Goal: Find specific page/section: Find specific page/section

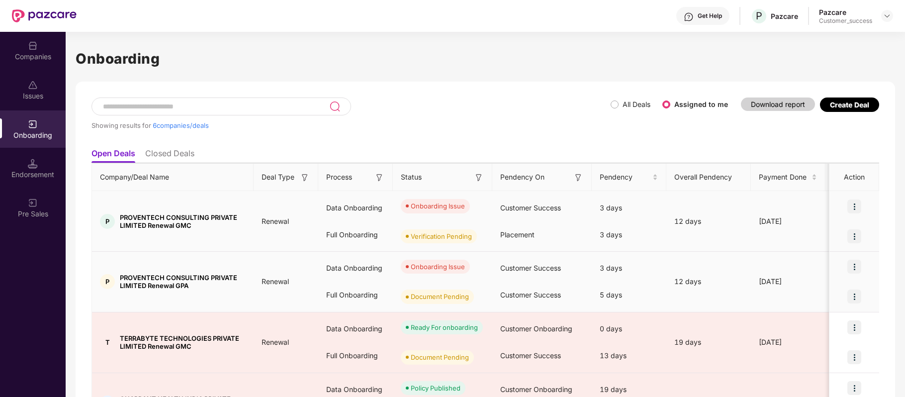
scroll to position [48, 0]
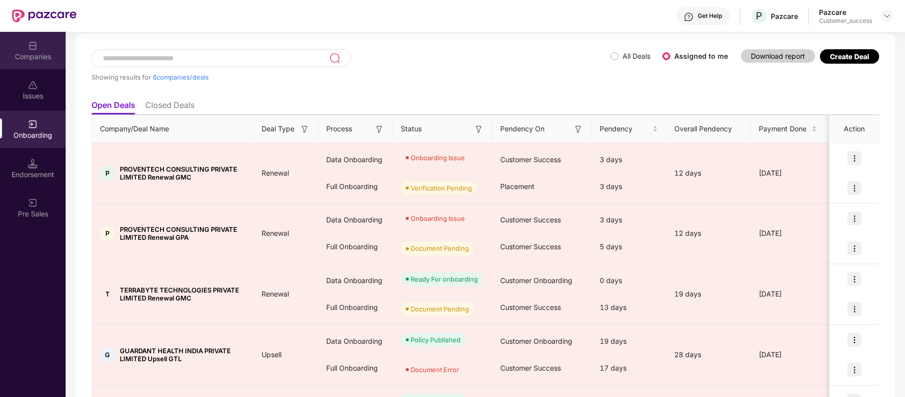
click at [32, 46] on img at bounding box center [33, 46] width 10 height 10
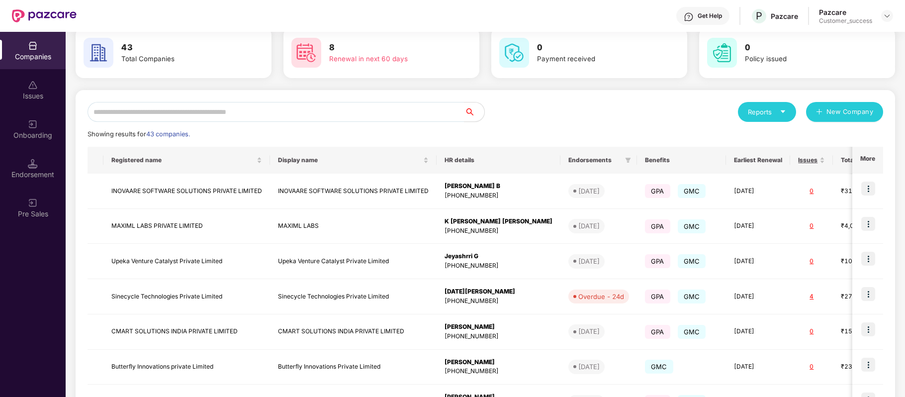
scroll to position [0, 0]
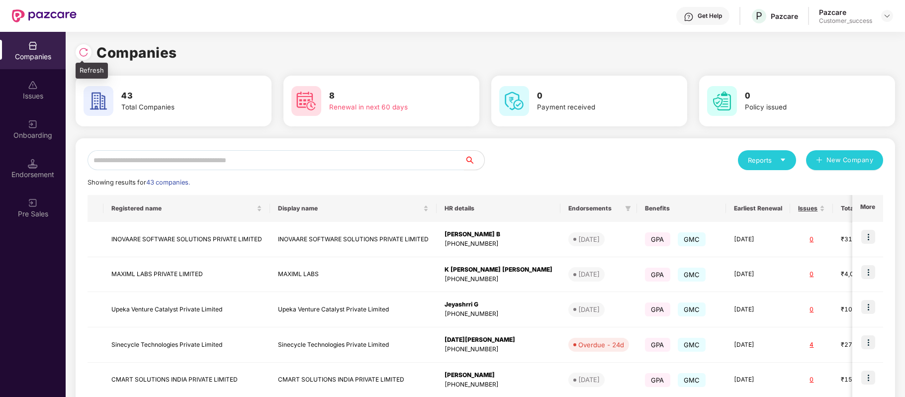
click at [86, 48] on img at bounding box center [84, 52] width 10 height 10
click at [160, 162] on input "text" at bounding box center [276, 160] width 377 height 20
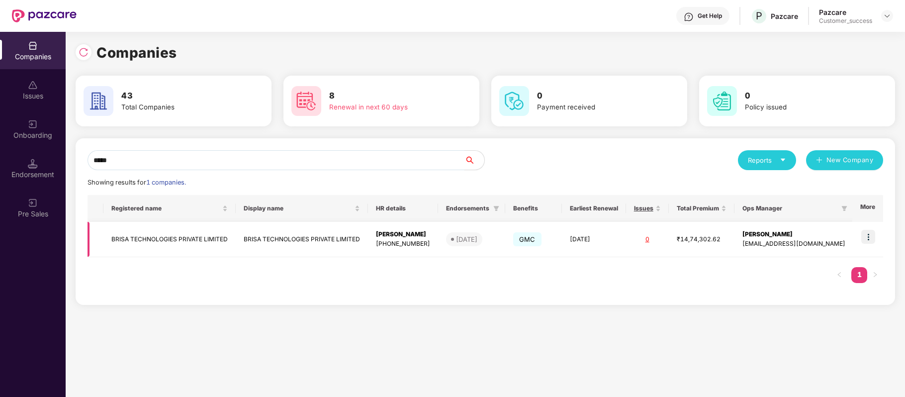
type input "*****"
click at [870, 236] on img at bounding box center [868, 237] width 14 height 14
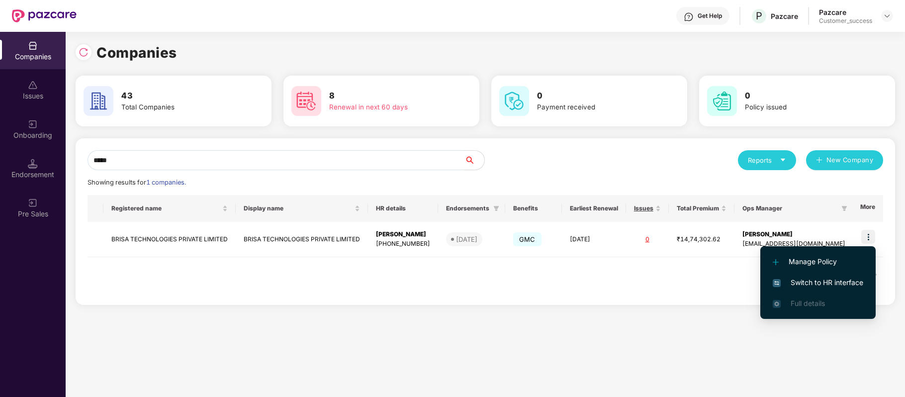
click at [842, 283] on span "Switch to HR interface" at bounding box center [818, 282] width 91 height 11
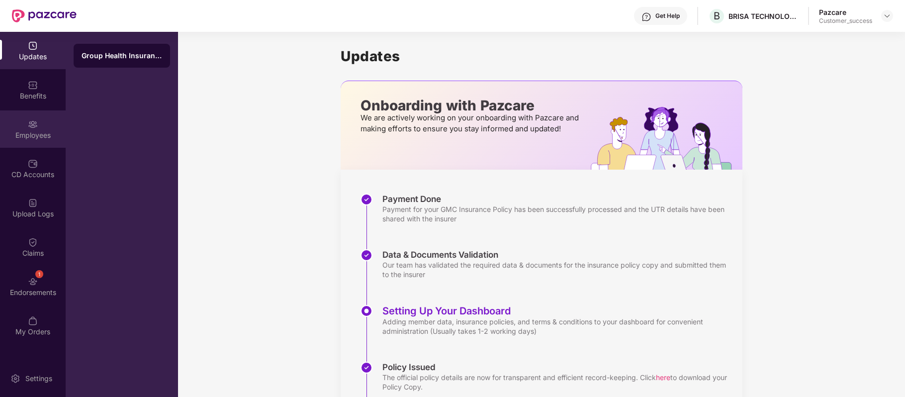
click at [42, 122] on div "Employees" at bounding box center [33, 128] width 66 height 37
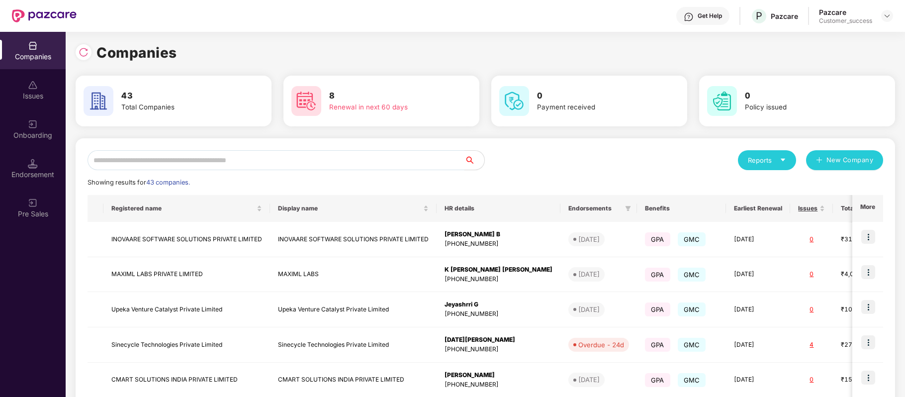
click at [228, 159] on input "text" at bounding box center [276, 160] width 377 height 20
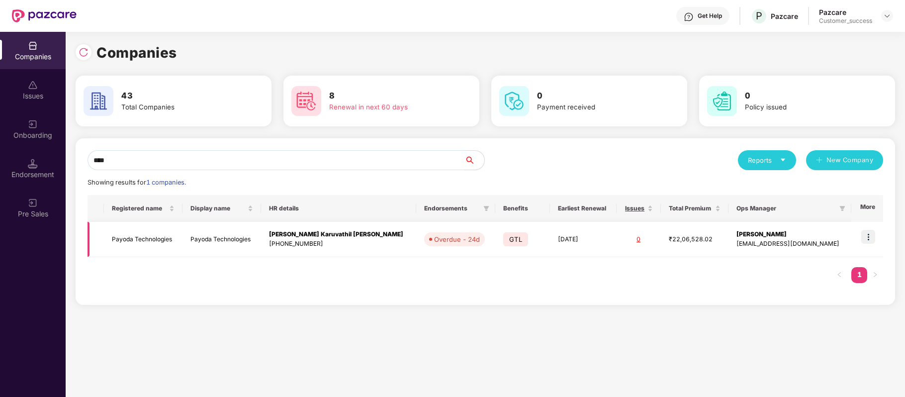
type input "****"
click at [862, 233] on img at bounding box center [868, 237] width 14 height 14
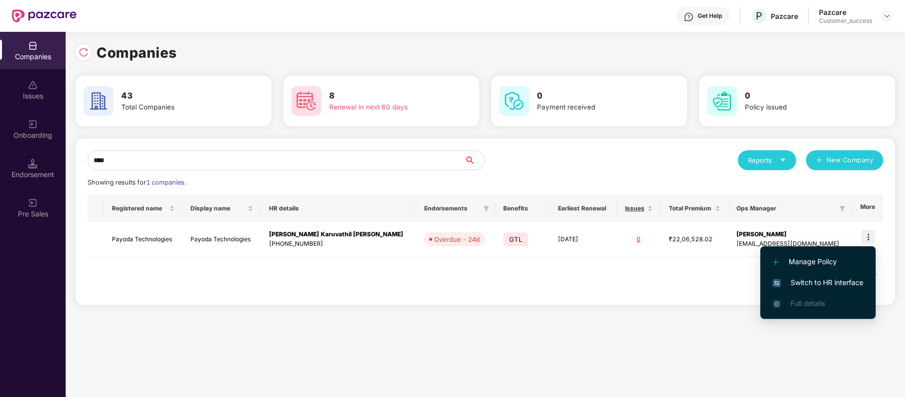
click at [849, 280] on span "Switch to HR interface" at bounding box center [818, 282] width 91 height 11
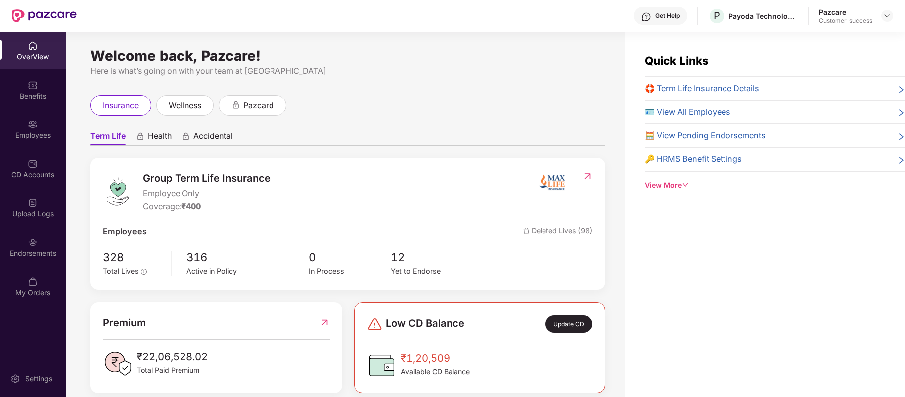
click at [31, 128] on div "Employees" at bounding box center [33, 128] width 66 height 37
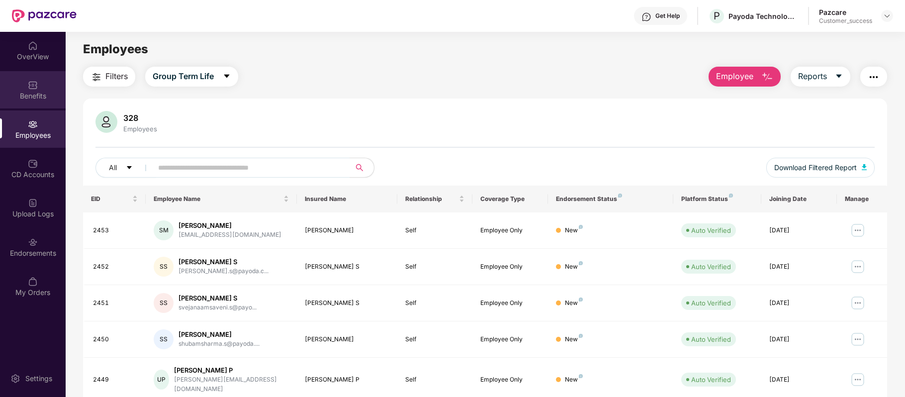
click at [40, 94] on div "Benefits" at bounding box center [33, 96] width 66 height 10
